Goal: Task Accomplishment & Management: Use online tool/utility

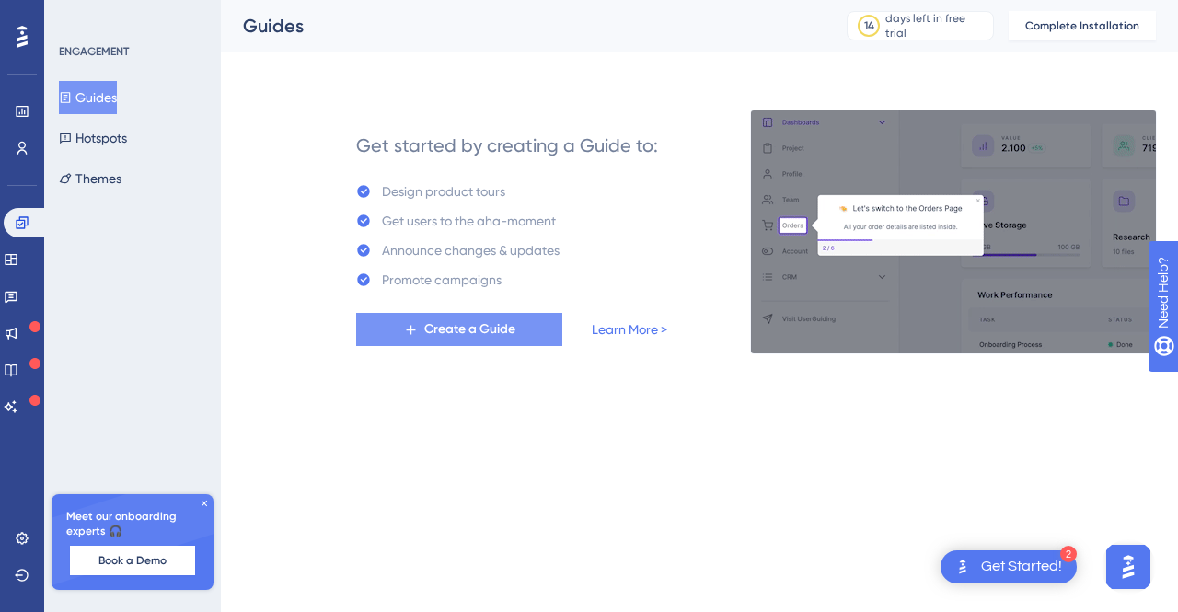
click at [514, 341] on button "Create a Guide" at bounding box center [459, 329] width 206 height 33
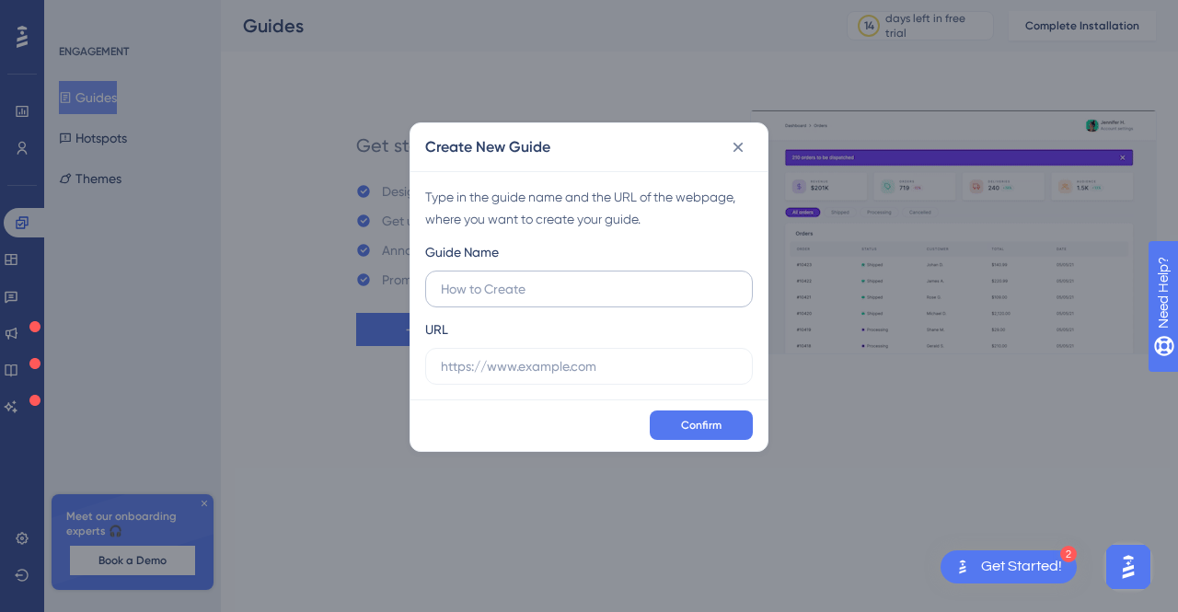
click at [626, 281] on input "text" at bounding box center [589, 289] width 296 height 20
type input "How To"
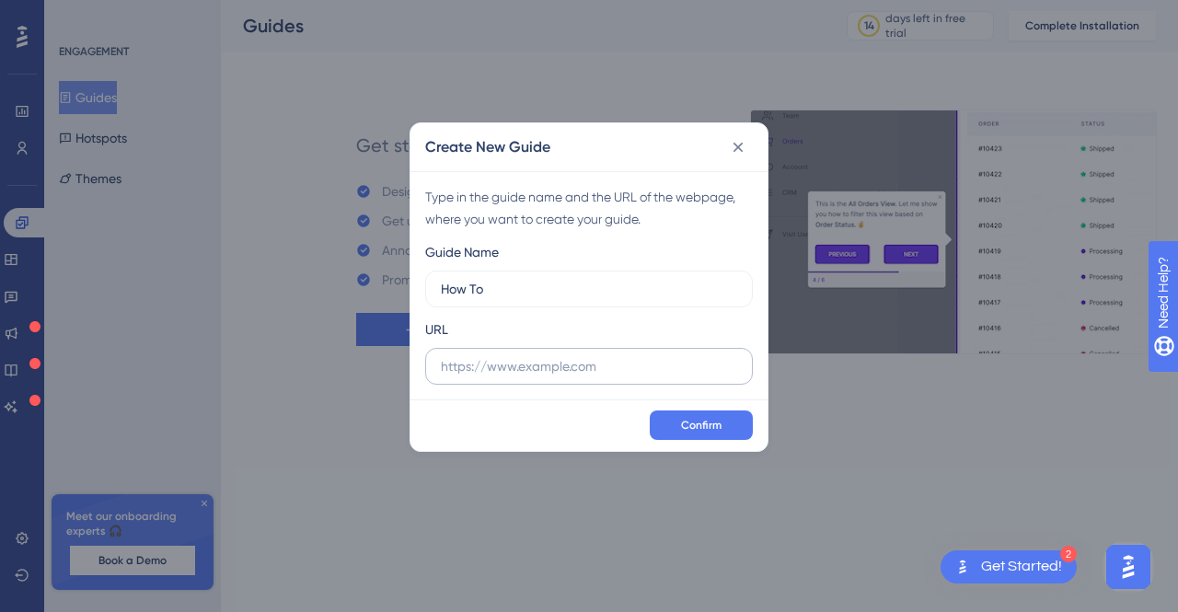
click at [598, 380] on label at bounding box center [589, 366] width 328 height 37
click at [598, 376] on input "text" at bounding box center [589, 366] width 296 height 20
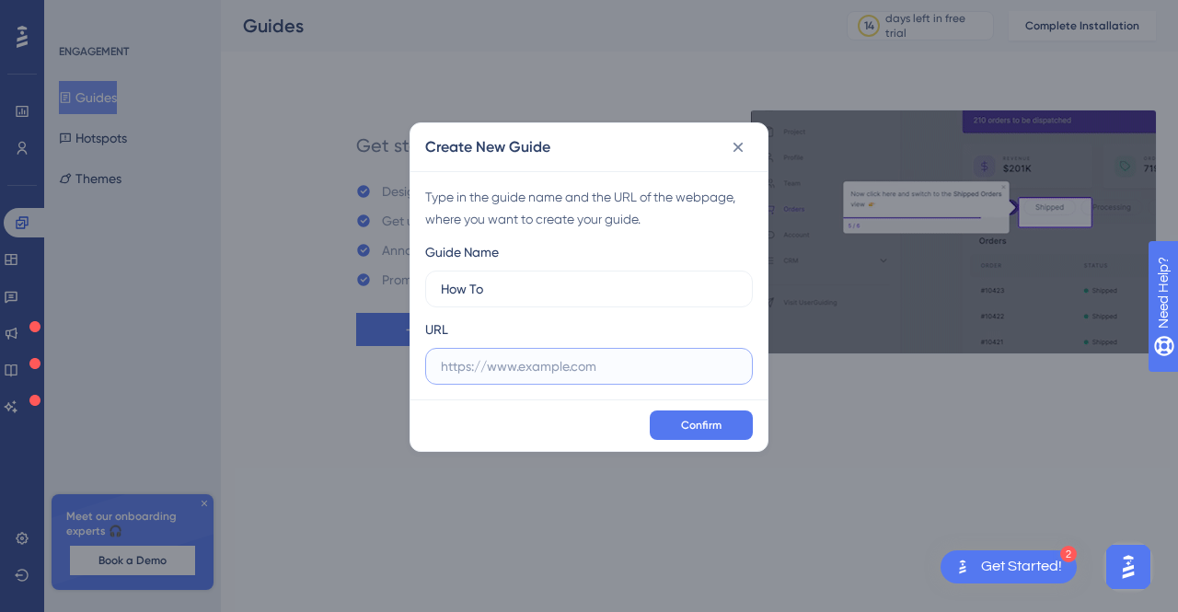
paste input "https://app.dapta.ai/profile-use-case"
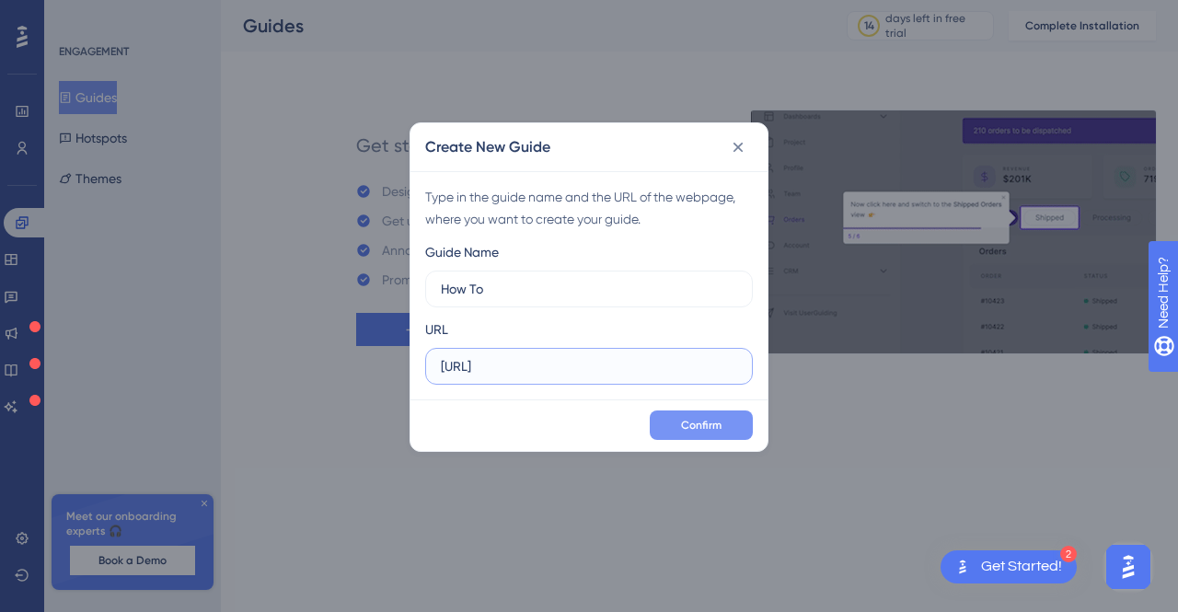
type input "https://app.dapta.ai/profile-use-case"
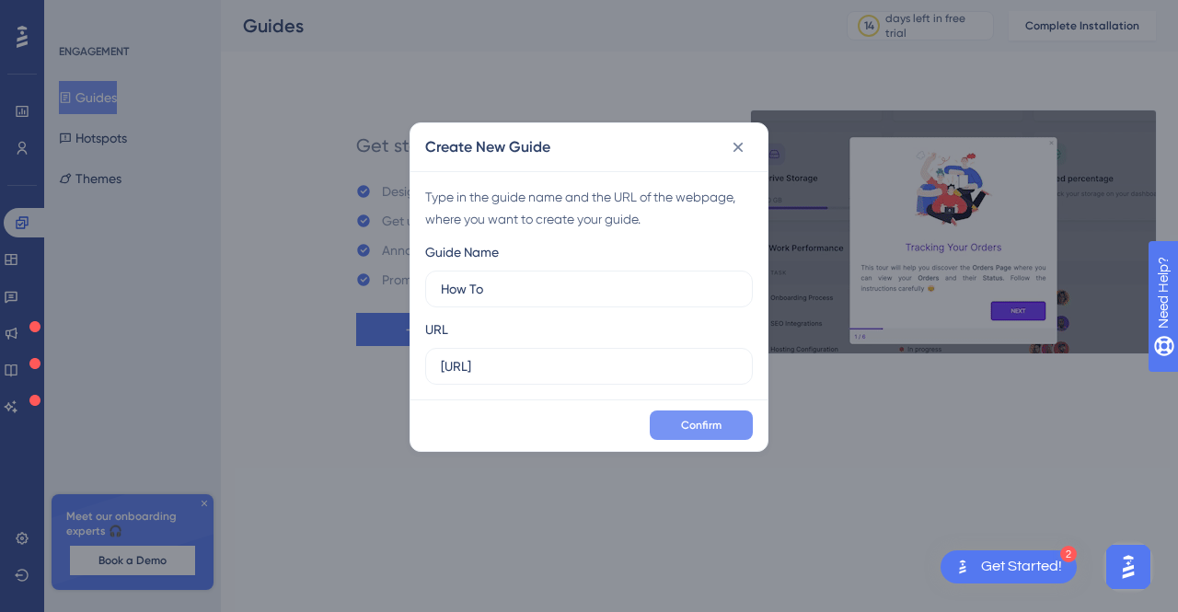
click at [709, 423] on span "Confirm" at bounding box center [701, 425] width 41 height 15
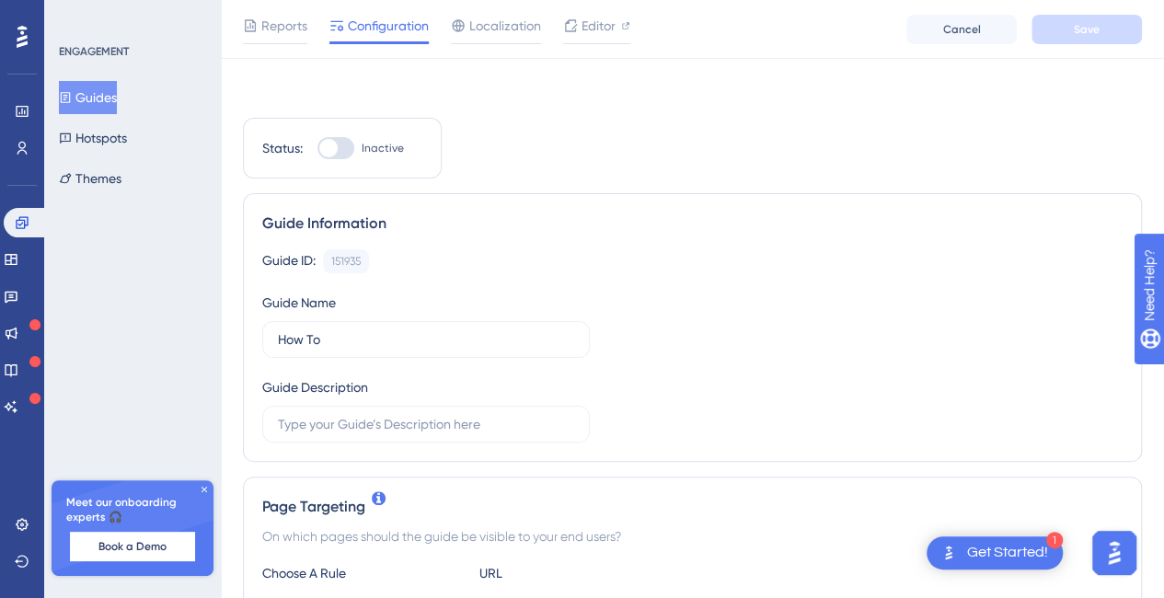
scroll to position [276, 0]
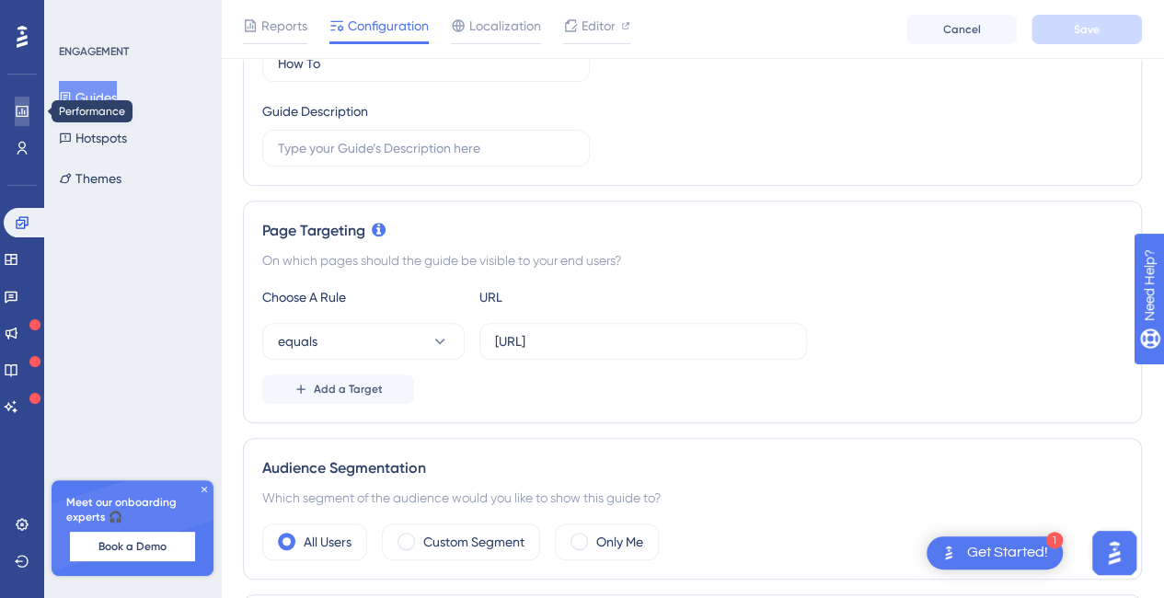
click at [28, 105] on icon at bounding box center [22, 111] width 15 height 15
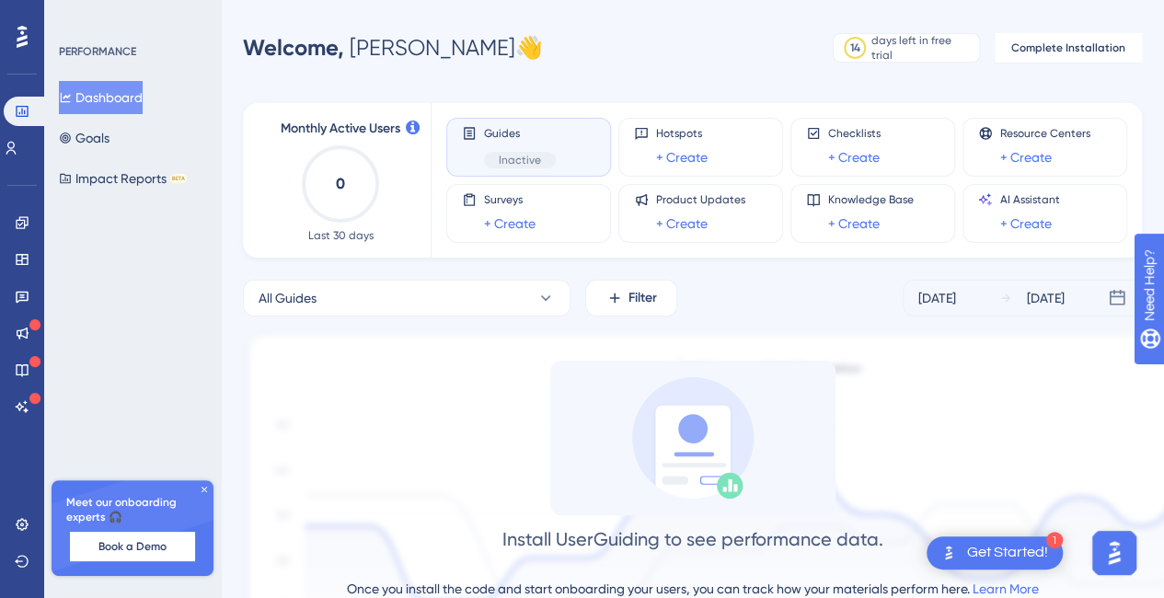
click at [350, 179] on icon "0" at bounding box center [340, 184] width 81 height 81
click at [515, 146] on div "Guides Inactive" at bounding box center [520, 147] width 72 height 42
click at [17, 150] on icon at bounding box center [11, 148] width 10 height 13
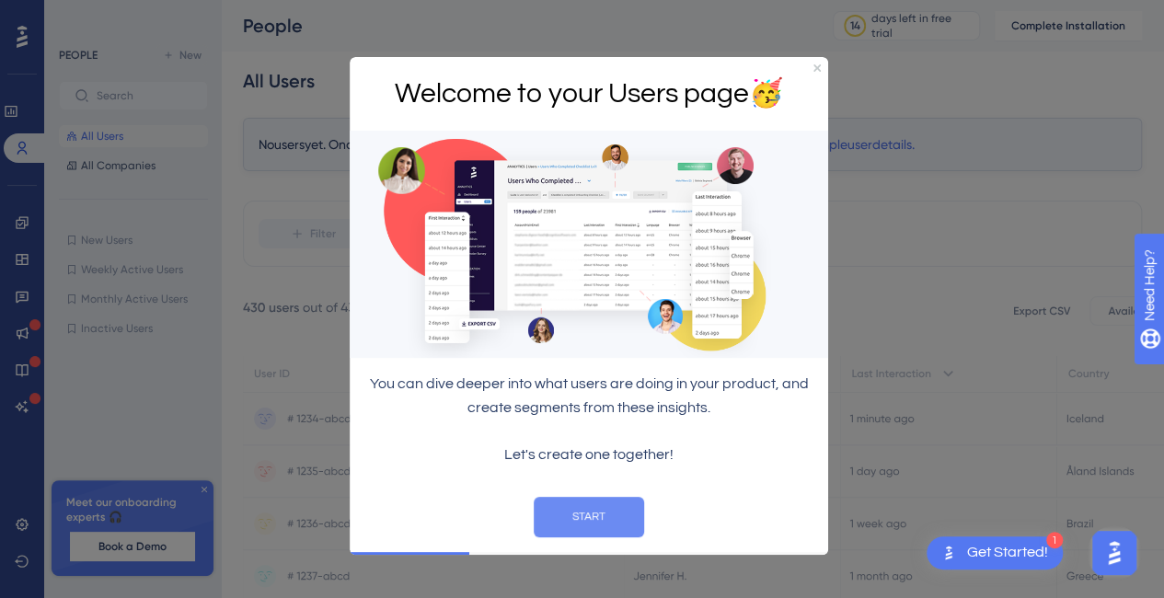
click at [642, 503] on button "START" at bounding box center [589, 516] width 110 height 41
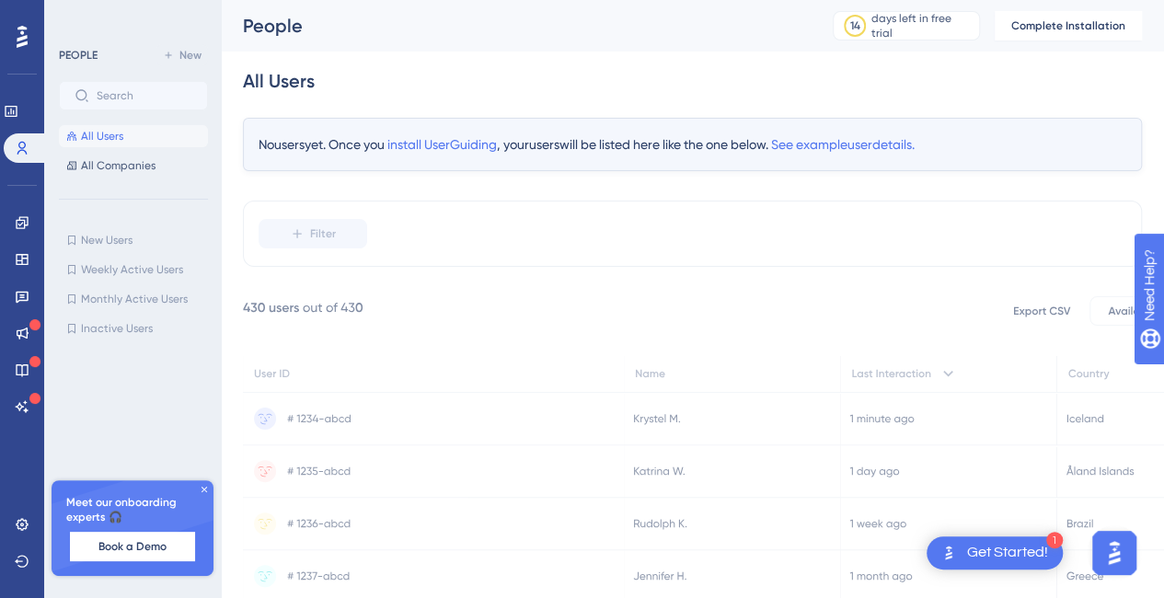
click at [610, 384] on icon at bounding box center [433, 373] width 381 height 37
click at [614, 432] on icon at bounding box center [433, 419] width 381 height 52
click at [1092, 29] on span "Complete Installation" at bounding box center [1069, 25] width 114 height 15
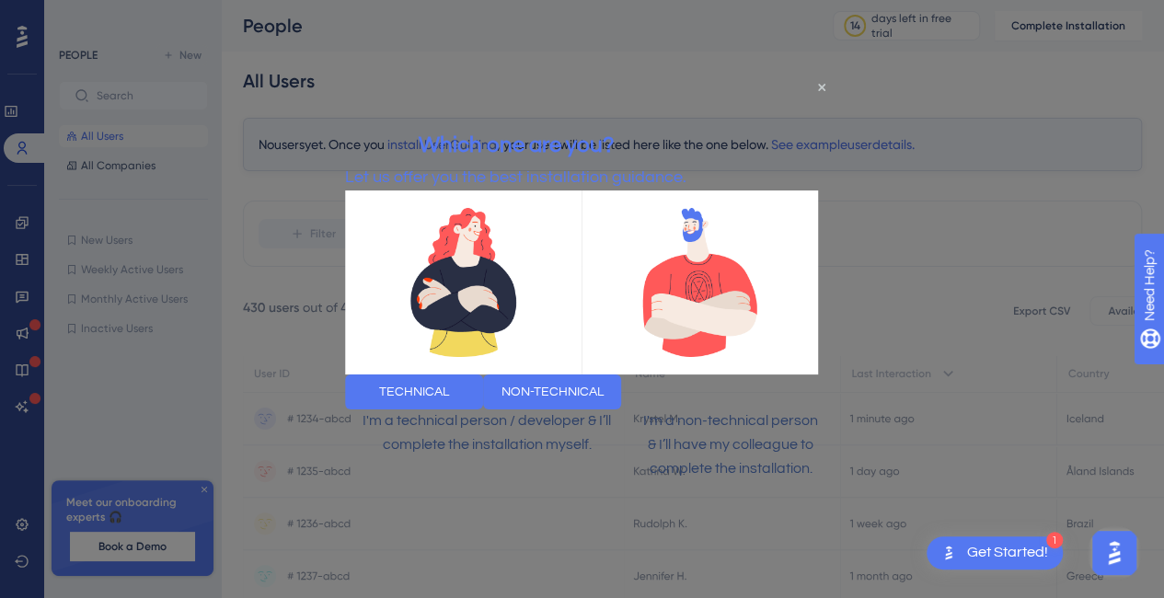
scroll to position [178, 0]
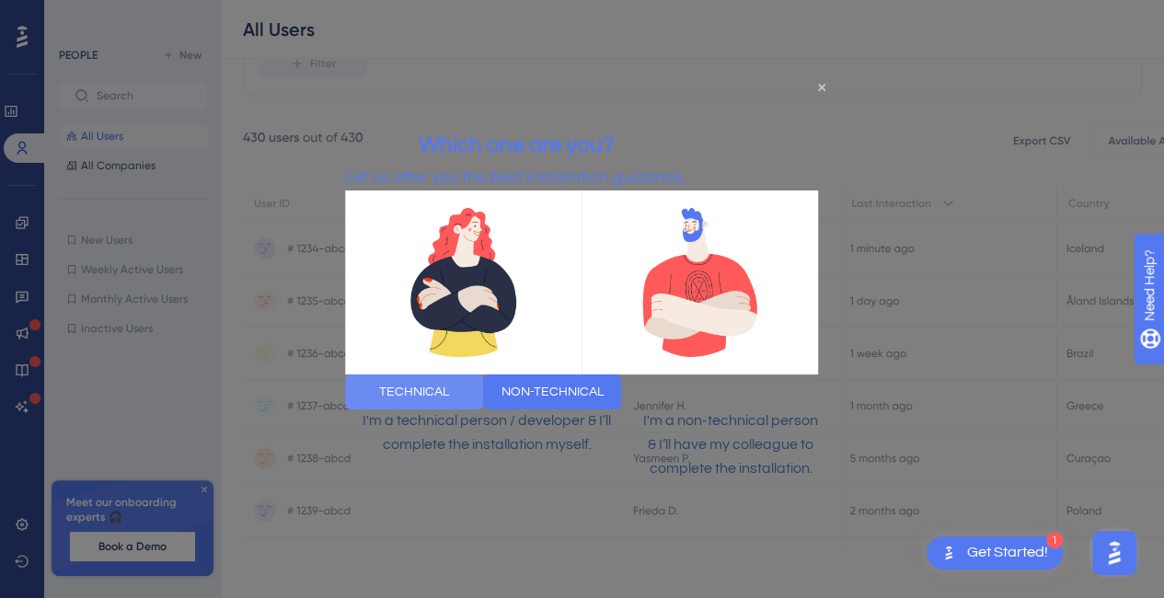
click at [443, 391] on button "TECHNICAL" at bounding box center [414, 392] width 138 height 35
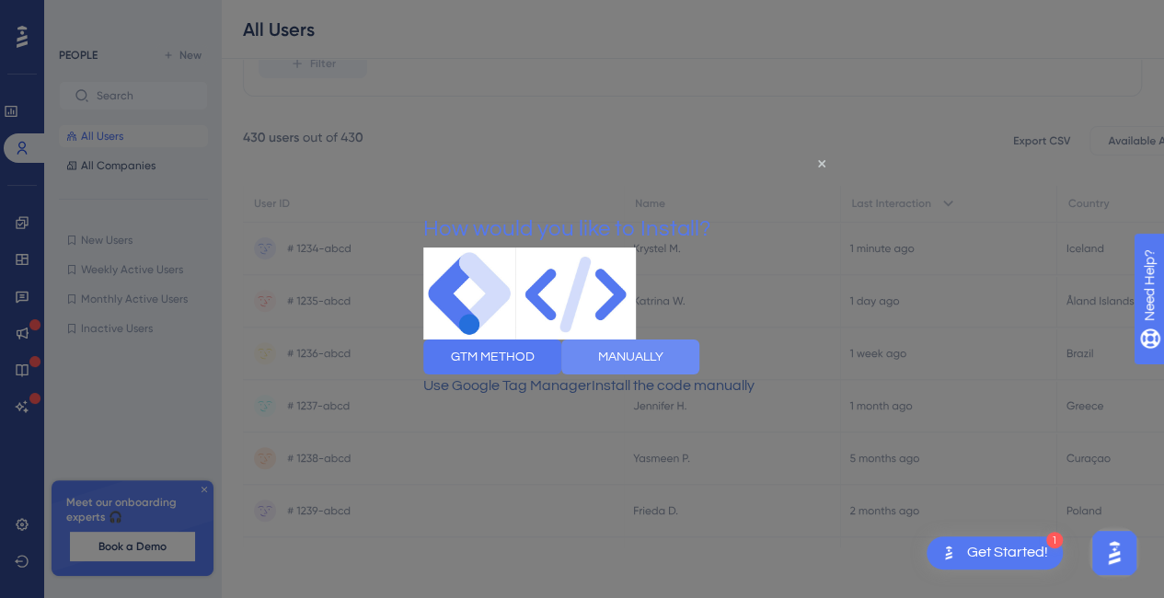
click at [700, 374] on button "MANUALLY" at bounding box center [630, 356] width 138 height 35
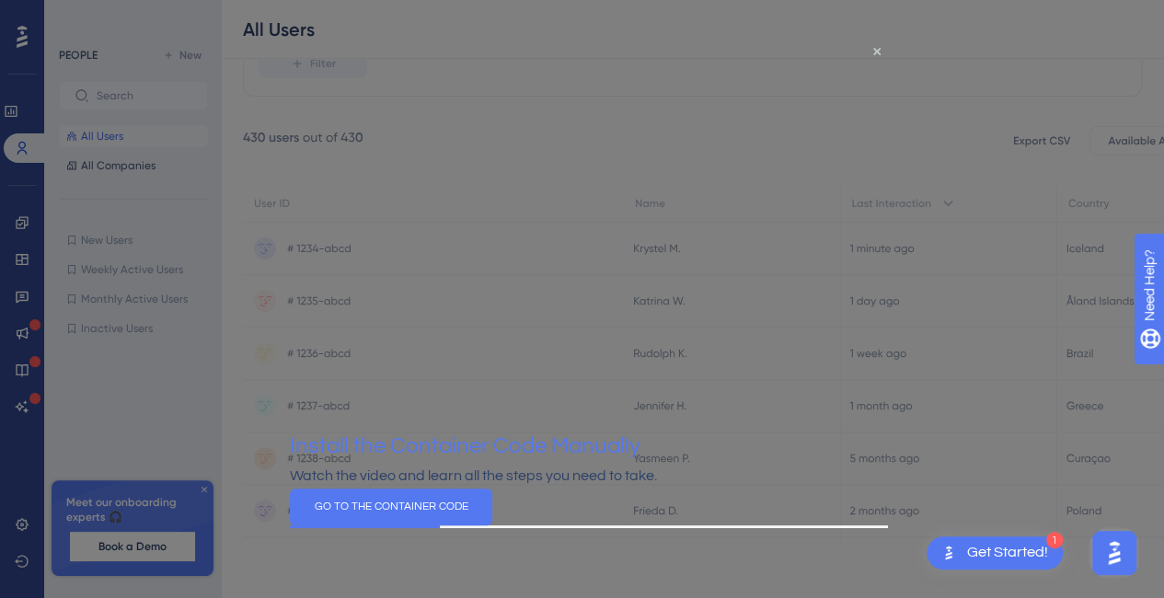
scroll to position [185, 0]
click at [492, 513] on button "GO TO THE CONTAINER CODE" at bounding box center [391, 506] width 203 height 37
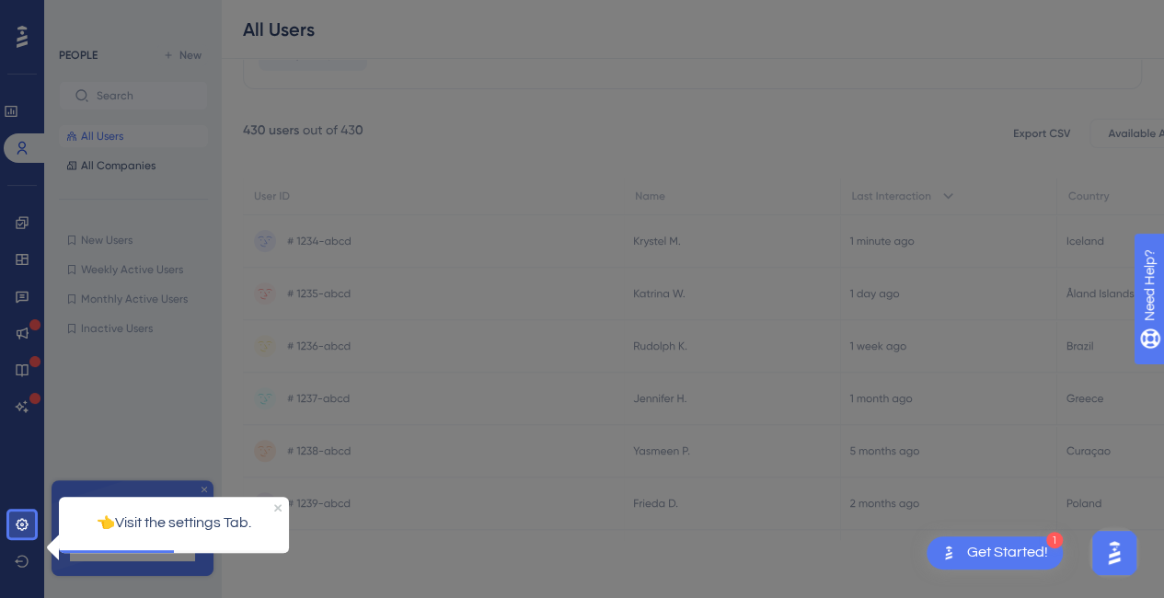
click at [677, 149] on div at bounding box center [606, 206] width 1143 height 783
click at [20, 523] on icon at bounding box center [22, 524] width 15 height 15
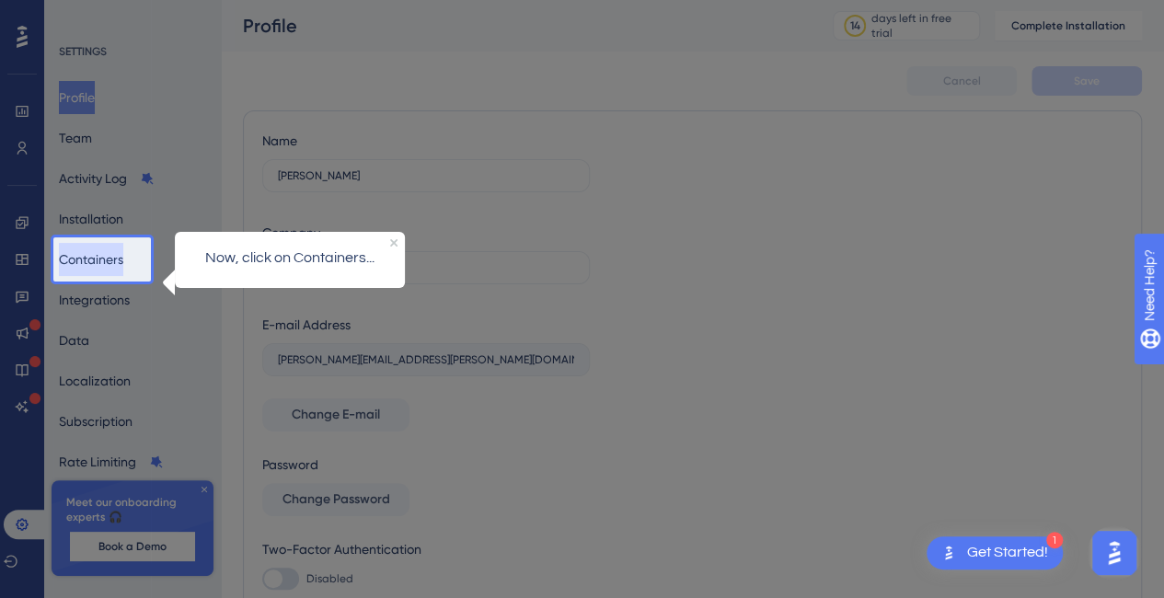
click at [120, 257] on button "Containers" at bounding box center [91, 259] width 64 height 33
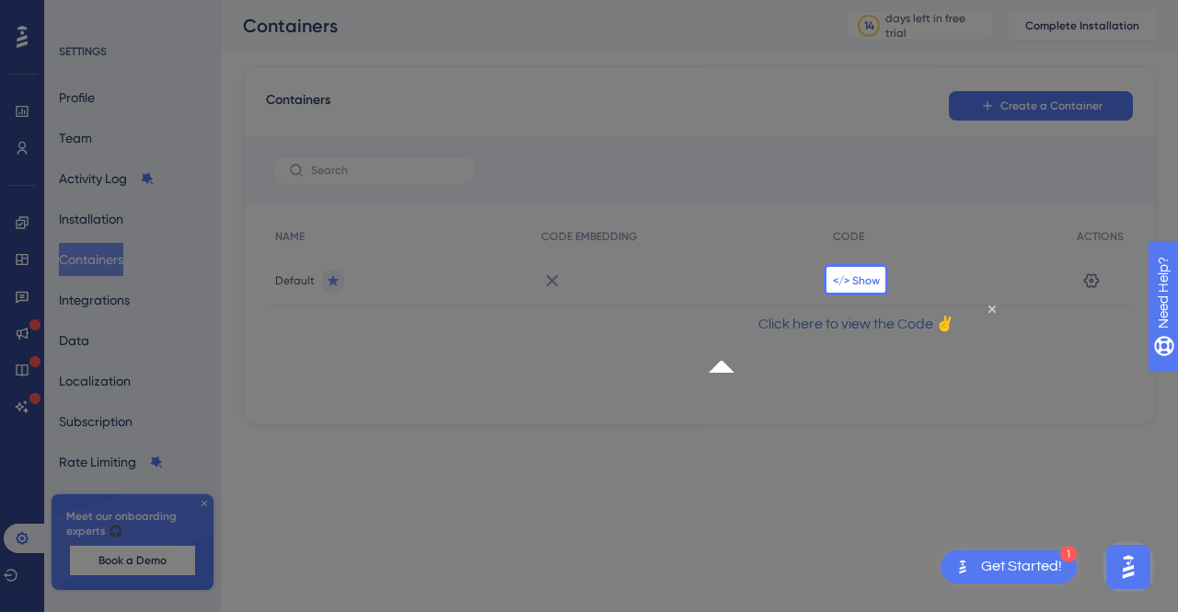
click at [861, 274] on span "</> Show" at bounding box center [856, 280] width 47 height 15
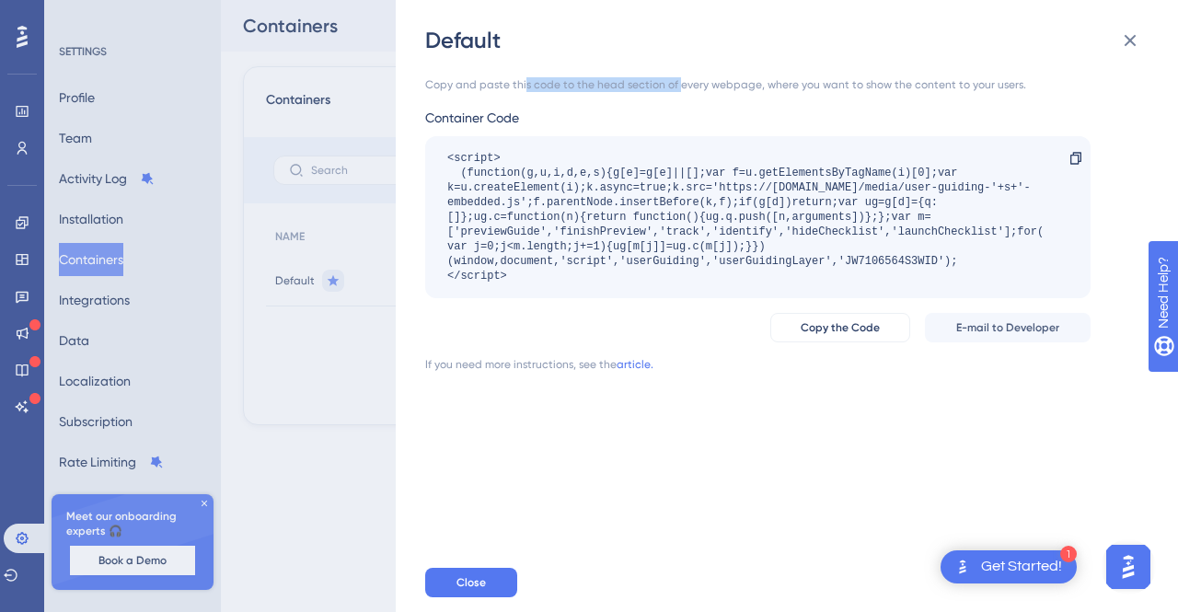
drag, startPoint x: 524, startPoint y: 86, endPoint x: 675, endPoint y: 82, distance: 151.0
click at [675, 82] on div "Copy and paste this code to the head section of every webpage, where you want t…" at bounding box center [757, 84] width 665 height 15
click at [631, 365] on link "article." at bounding box center [635, 364] width 37 height 15
click at [851, 326] on span "Copy the Code" at bounding box center [840, 327] width 79 height 15
copy div "s code to the head section of"
